Goal: Find specific page/section: Find specific page/section

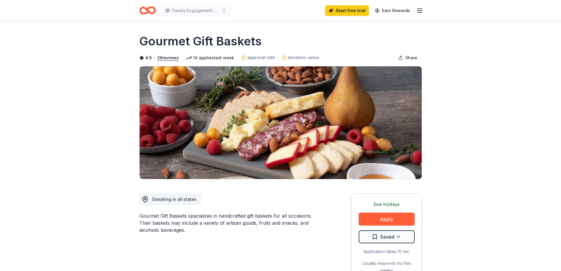
click at [415, 8] on div "Start free trial Earn Rewards" at bounding box center [374, 11] width 98 height 14
click at [146, 9] on icon "Home" at bounding box center [149, 10] width 9 height 6
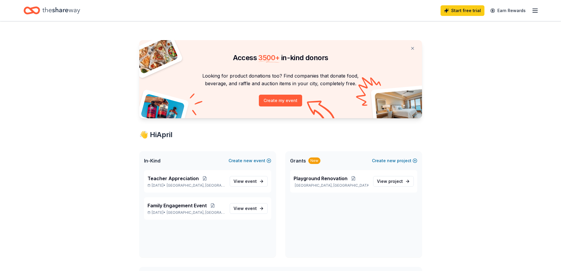
click at [146, 9] on div "Start free trial Earn Rewards" at bounding box center [281, 11] width 514 height 14
click at [537, 11] on line "button" at bounding box center [535, 11] width 5 height 0
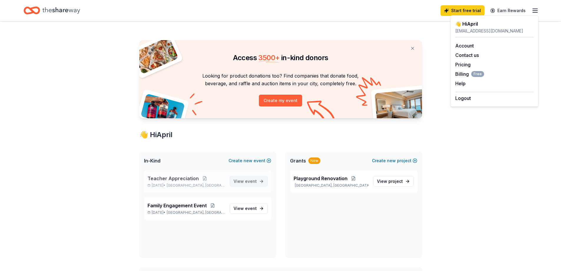
click at [243, 182] on span "View event" at bounding box center [244, 181] width 23 height 7
